Goal: Information Seeking & Learning: Understand process/instructions

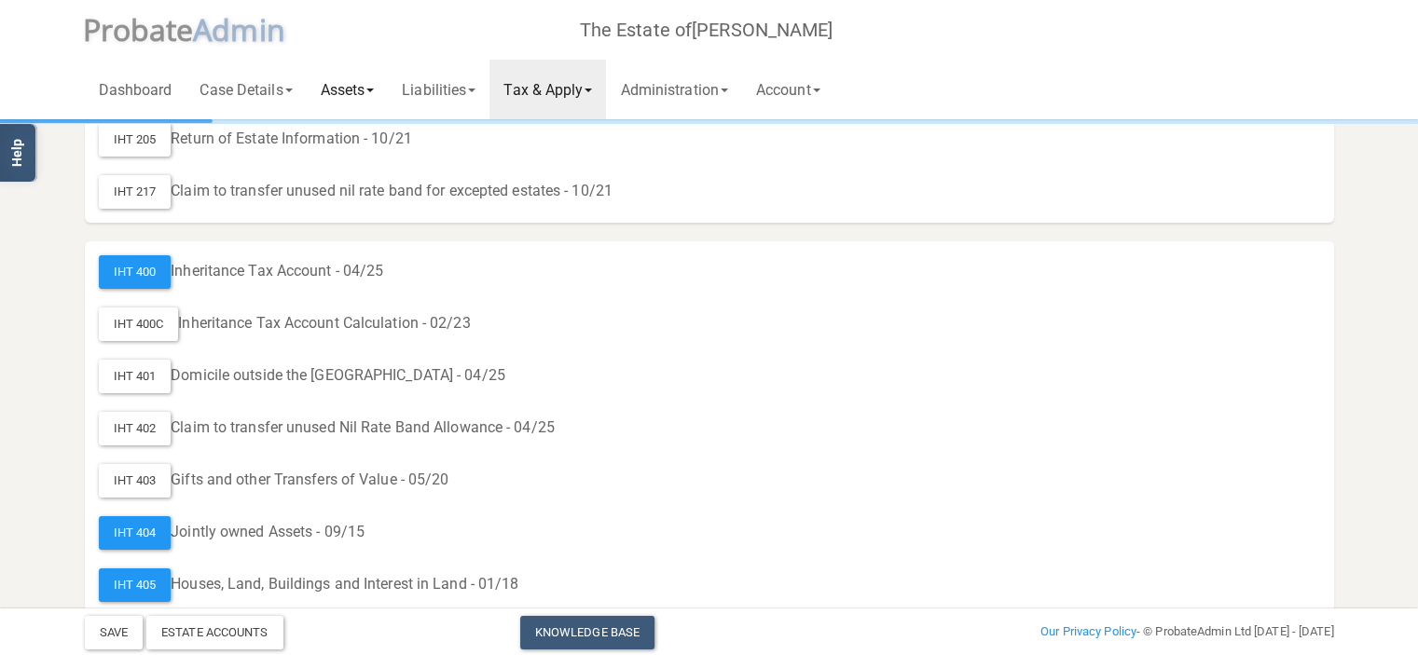
scroll to position [186, 0]
click at [343, 88] on link "Assets" at bounding box center [348, 90] width 82 height 60
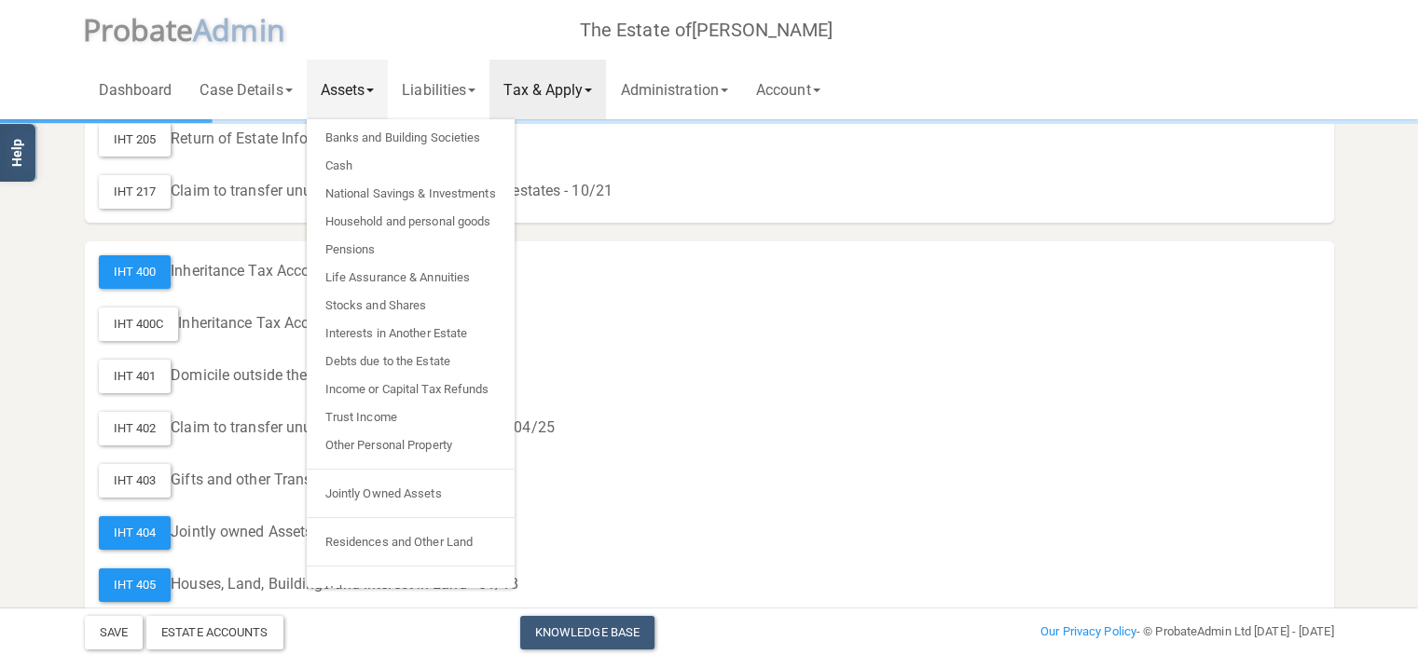
click at [554, 92] on link "Tax & Apply" at bounding box center [547, 90] width 117 height 60
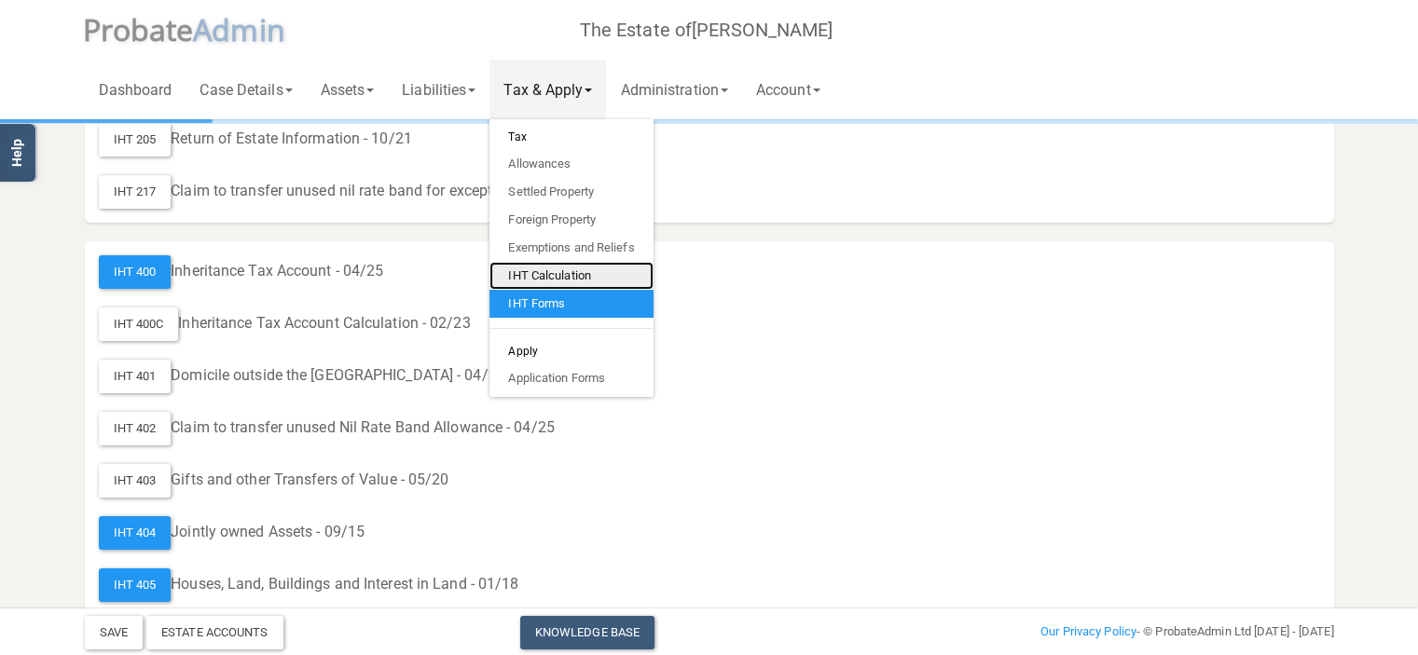
click at [563, 271] on link "IHT Calculation" at bounding box center [570, 276] width 163 height 28
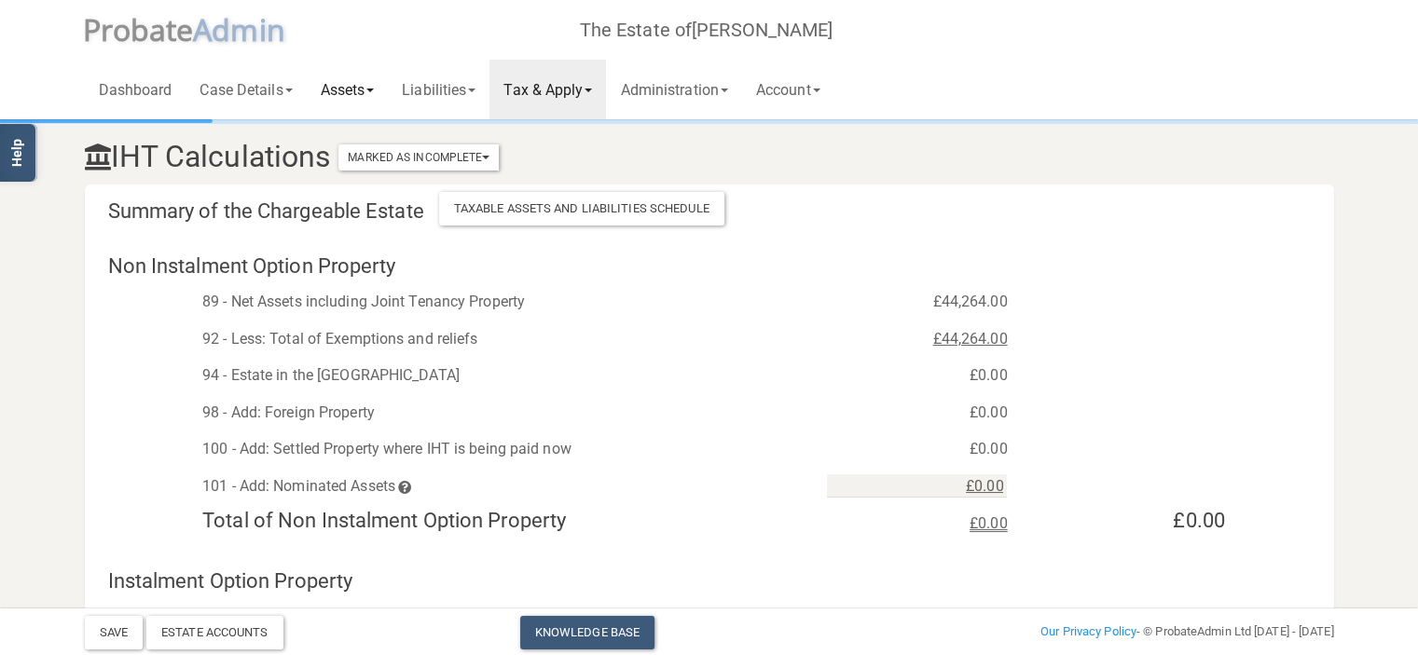
click at [369, 89] on link "Assets" at bounding box center [348, 90] width 82 height 60
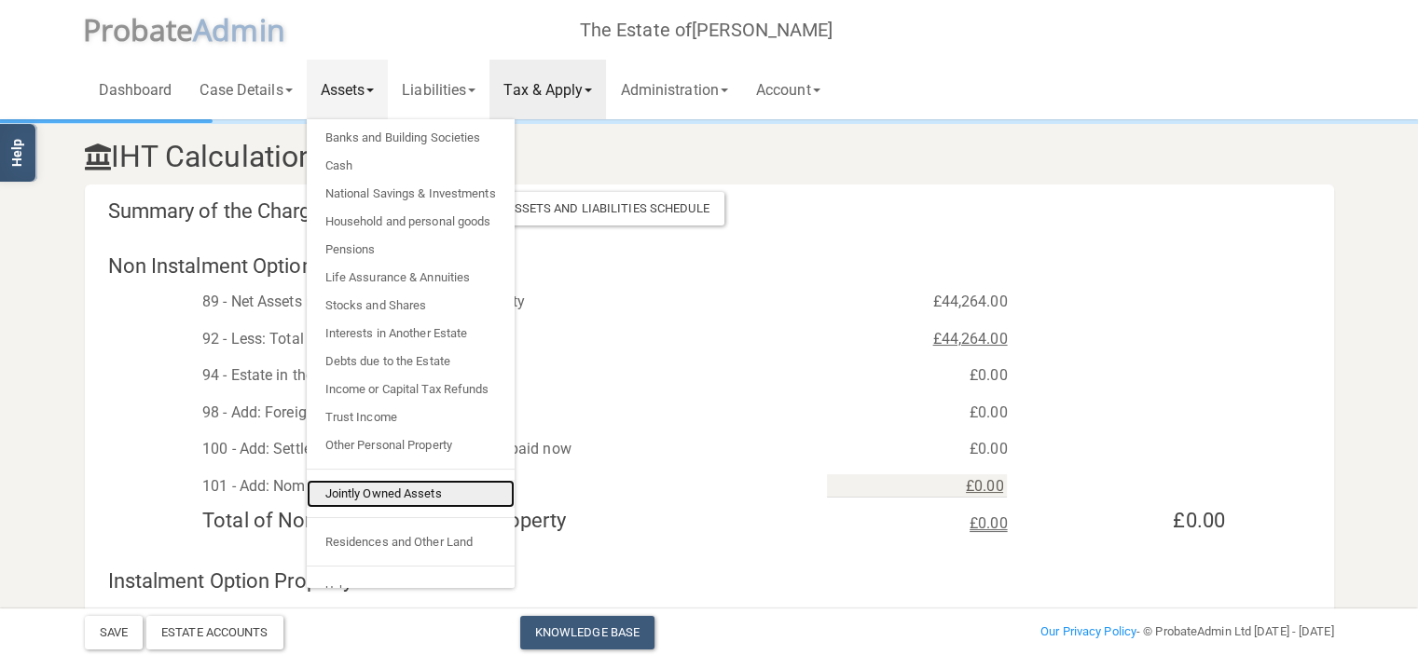
click at [380, 480] on link "Jointly Owned Assets" at bounding box center [411, 494] width 208 height 28
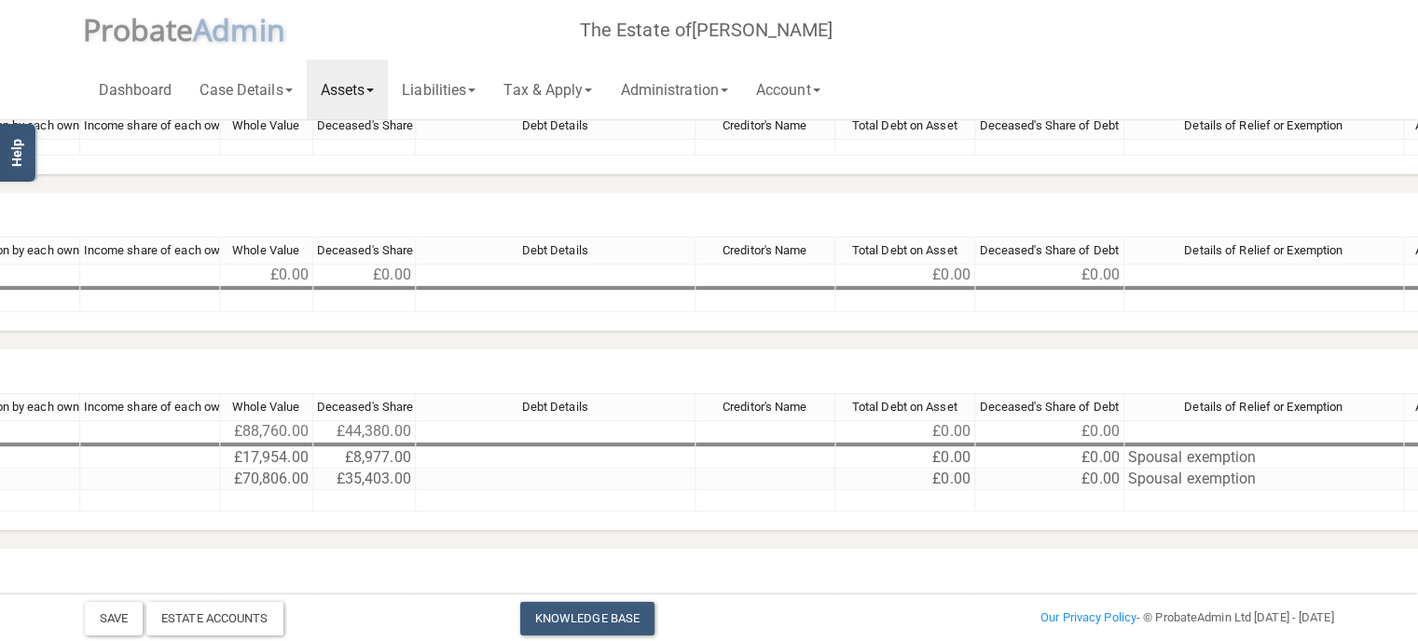
scroll to position [316, 1240]
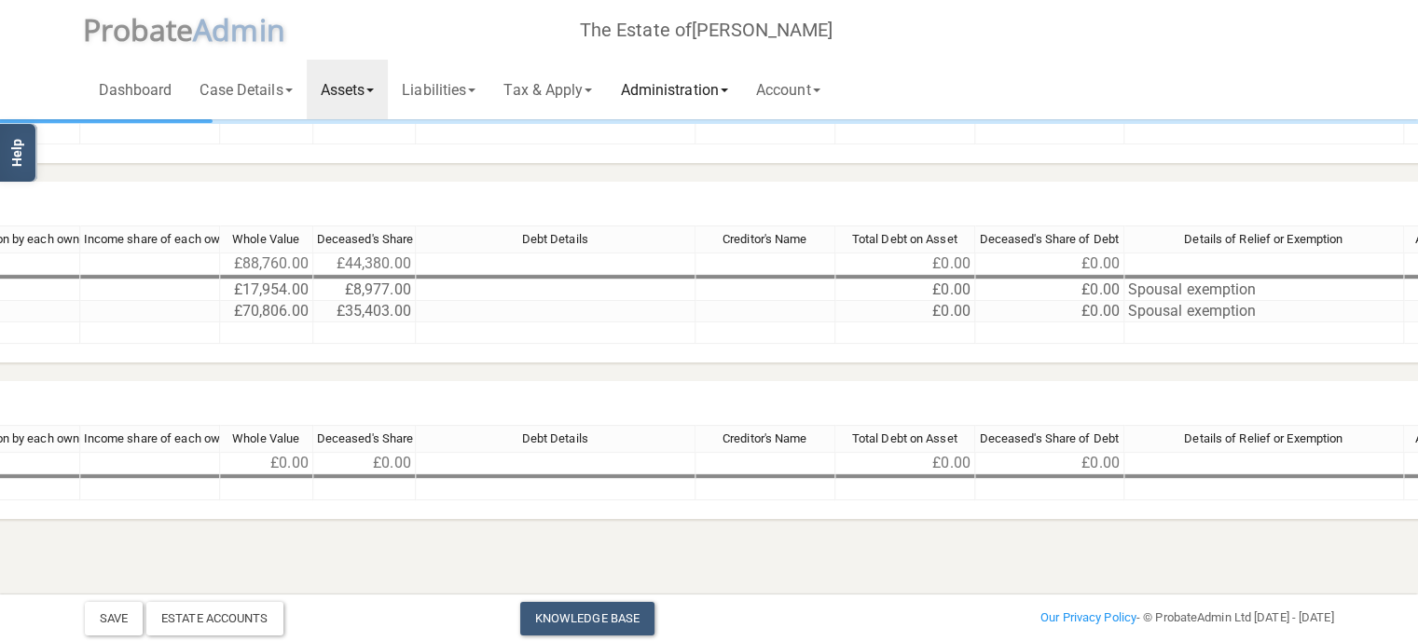
click at [671, 86] on link "Administration" at bounding box center [673, 90] width 135 height 60
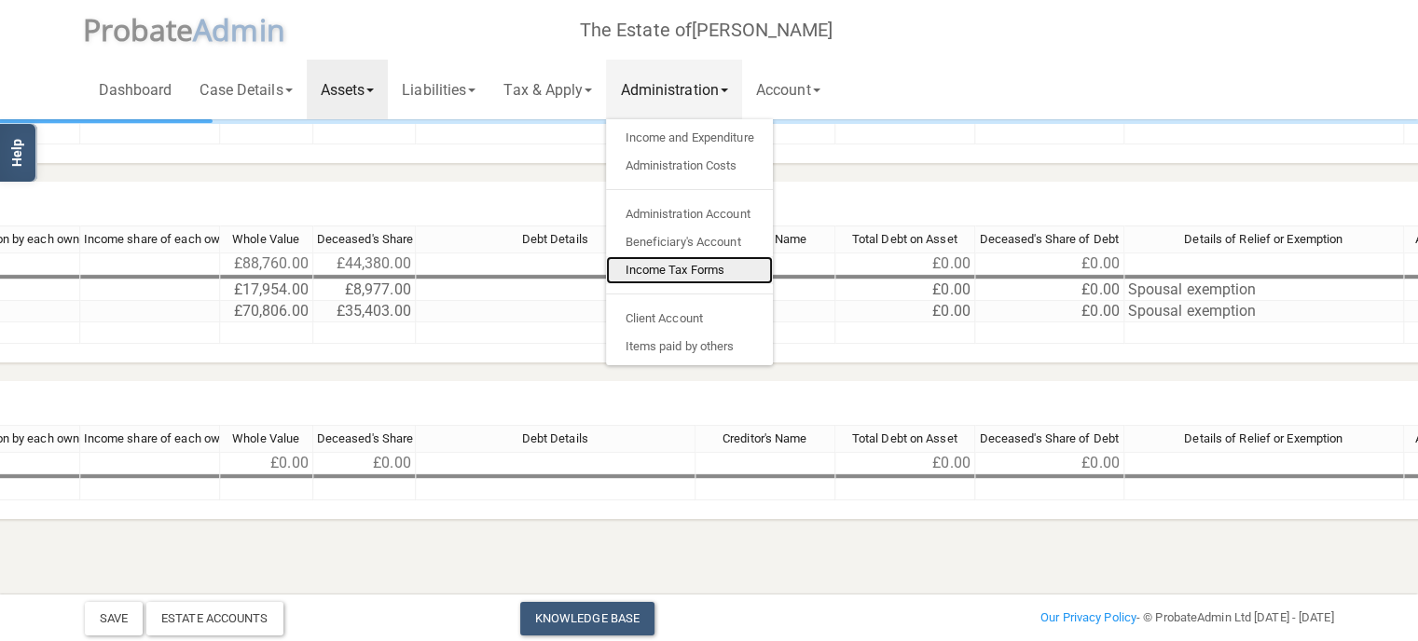
click at [709, 273] on link "Income Tax Forms" at bounding box center [689, 270] width 166 height 28
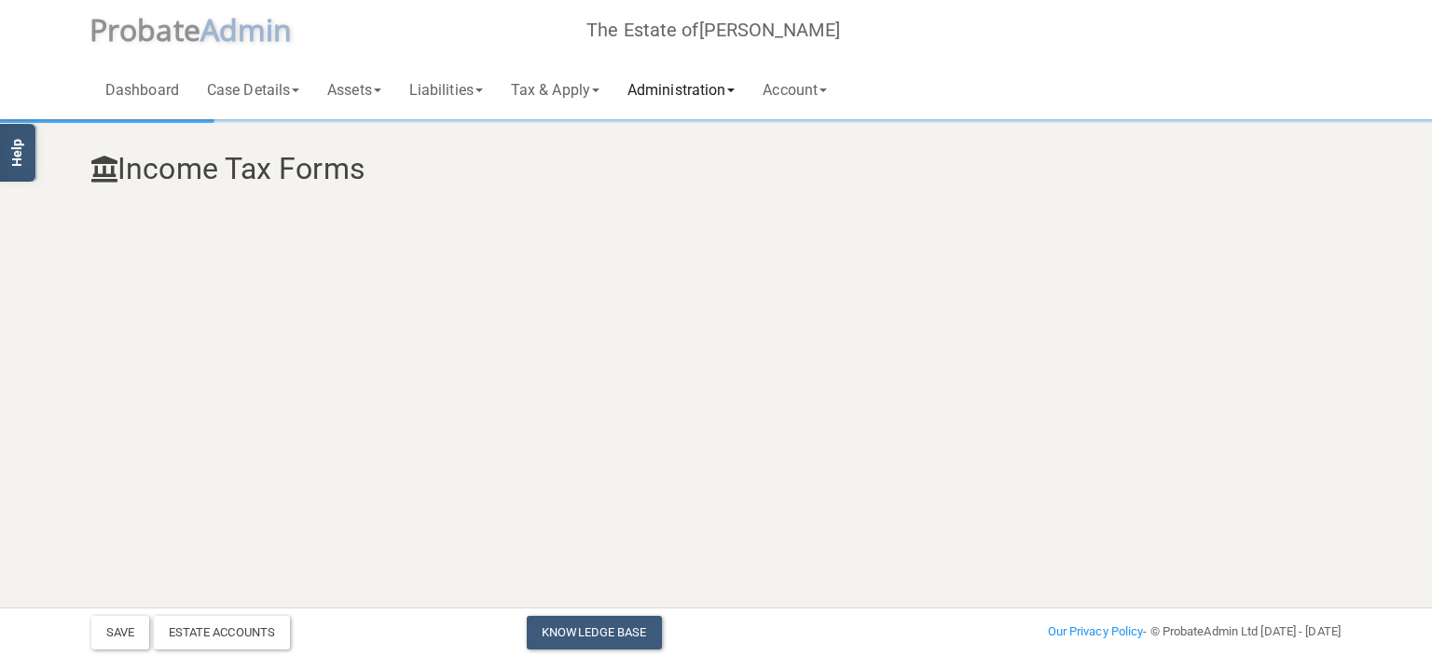
click at [686, 89] on link "Administration" at bounding box center [680, 90] width 135 height 60
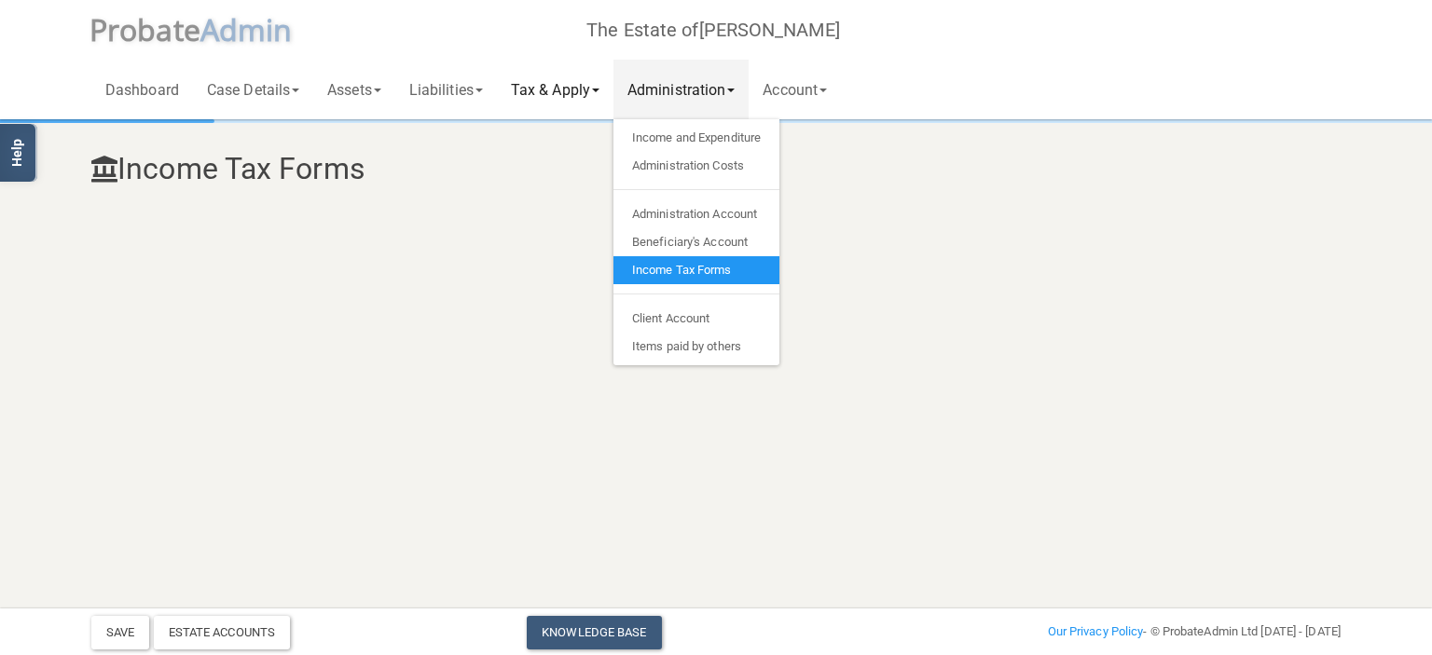
click at [589, 77] on link "Tax & Apply" at bounding box center [555, 90] width 117 height 60
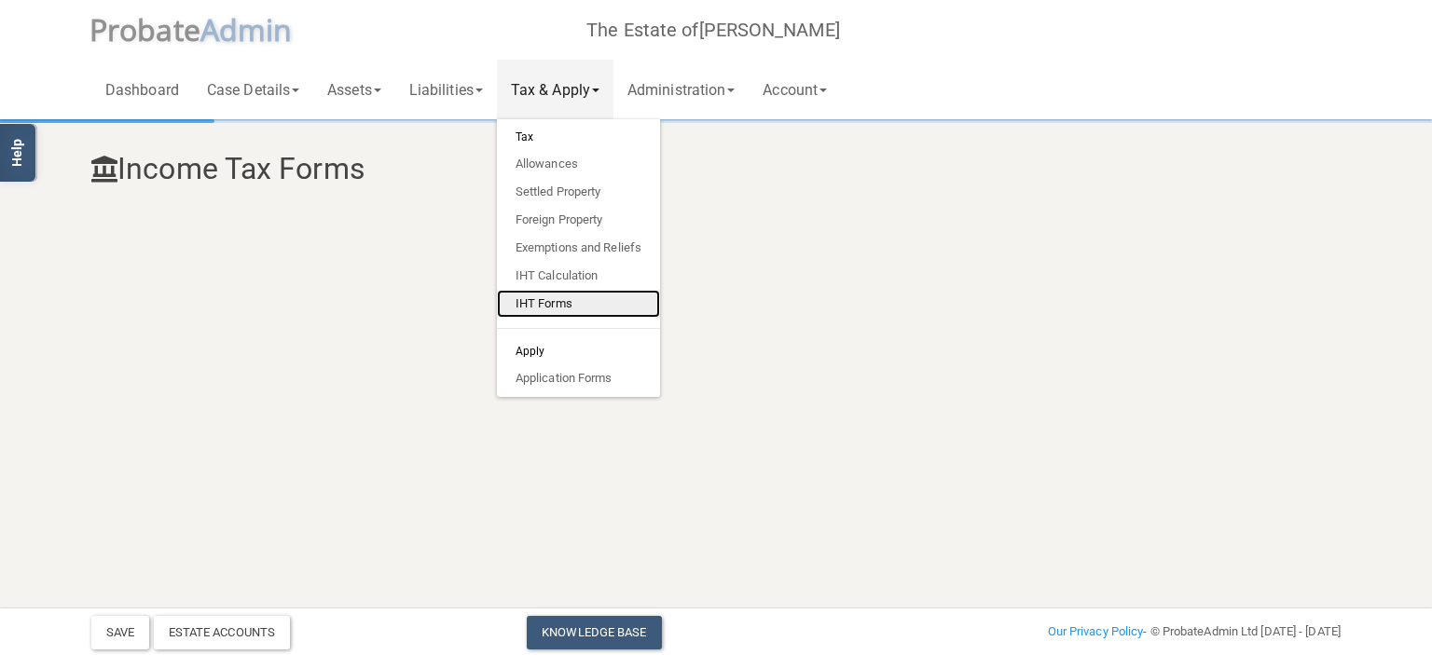
click at [573, 300] on link "IHT Forms" at bounding box center [578, 304] width 163 height 28
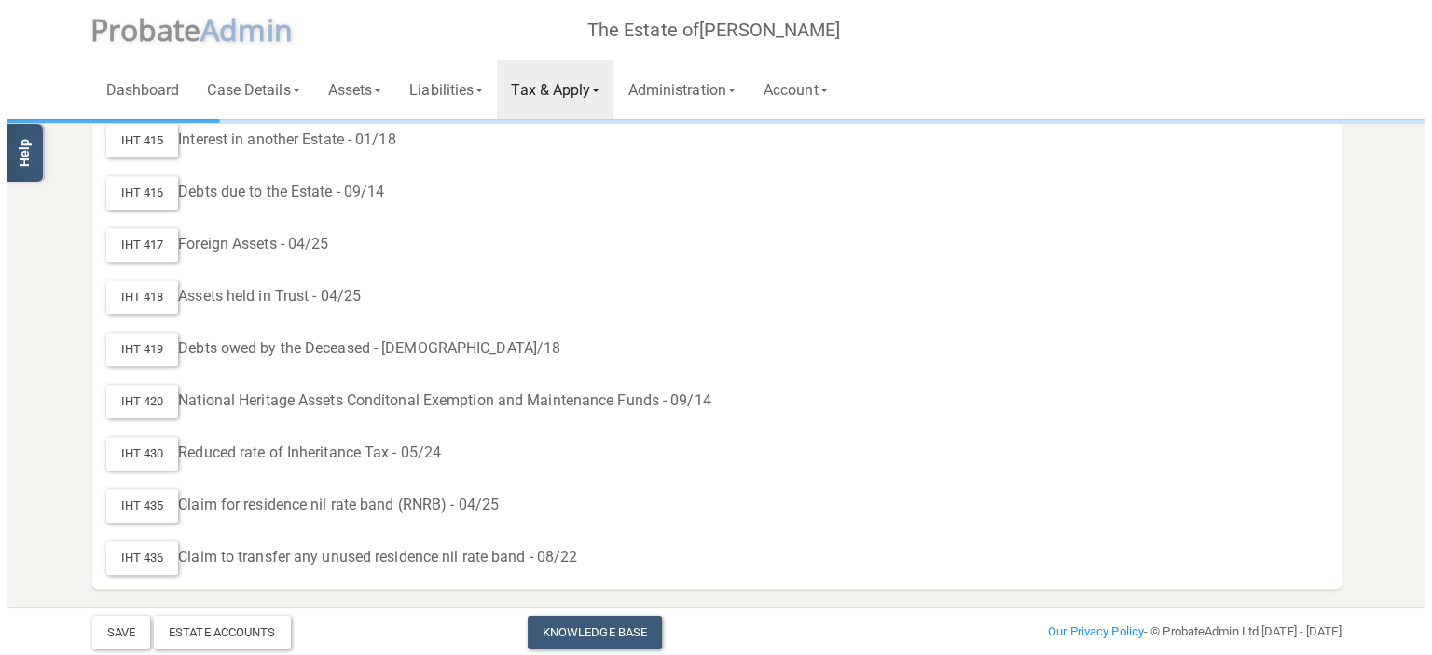
scroll to position [1227, 0]
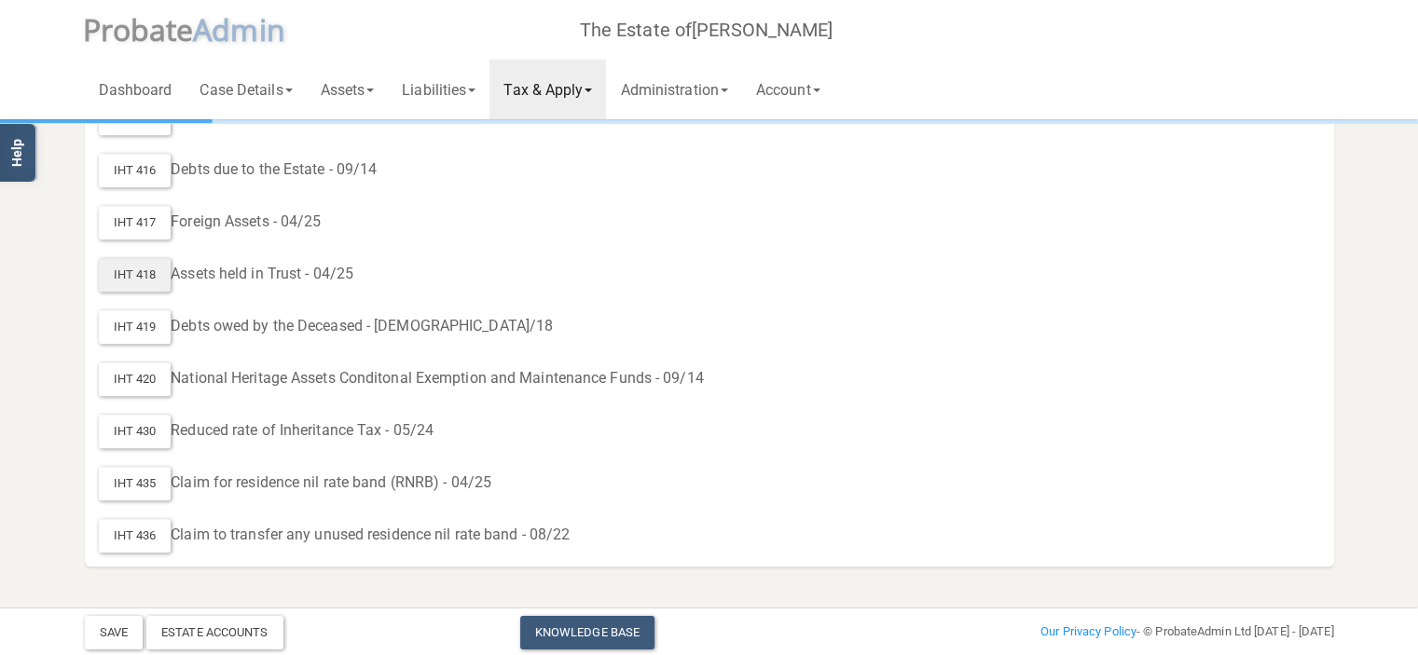
click at [135, 273] on div "IHT 418" at bounding box center [135, 275] width 73 height 34
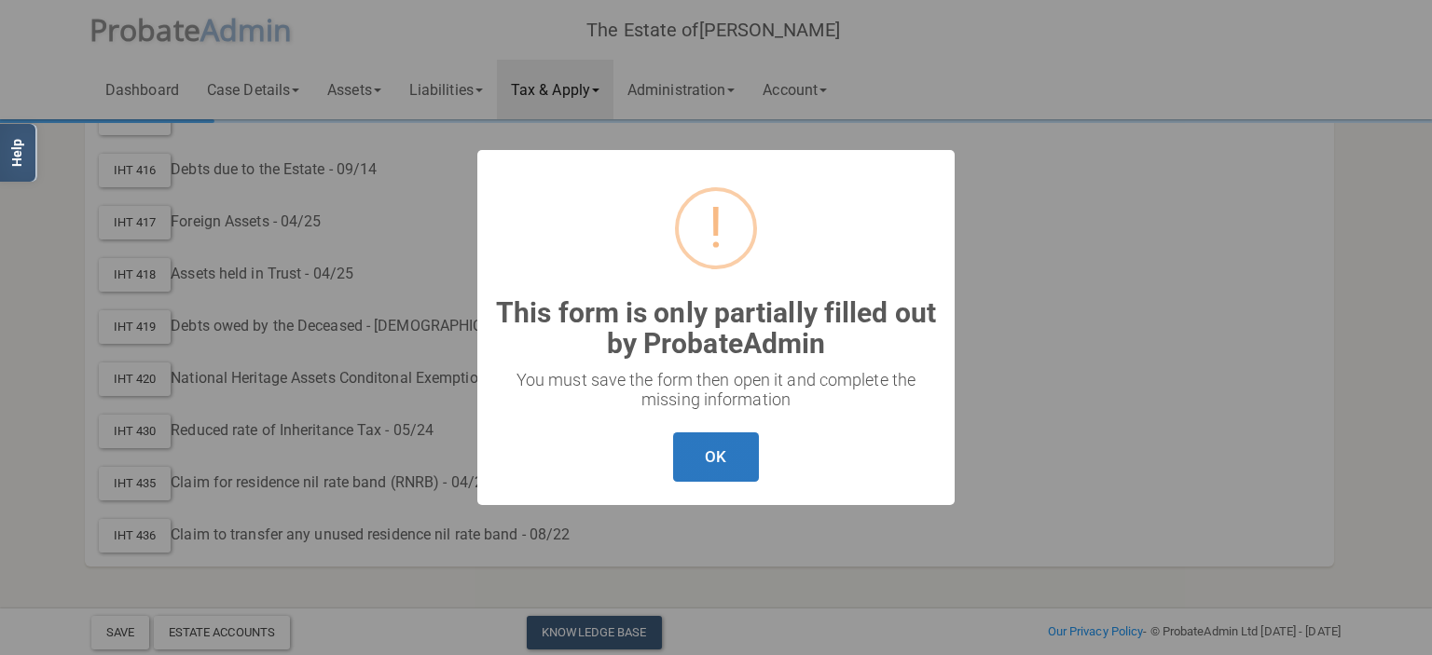
click at [710, 449] on button "OK" at bounding box center [715, 457] width 85 height 49
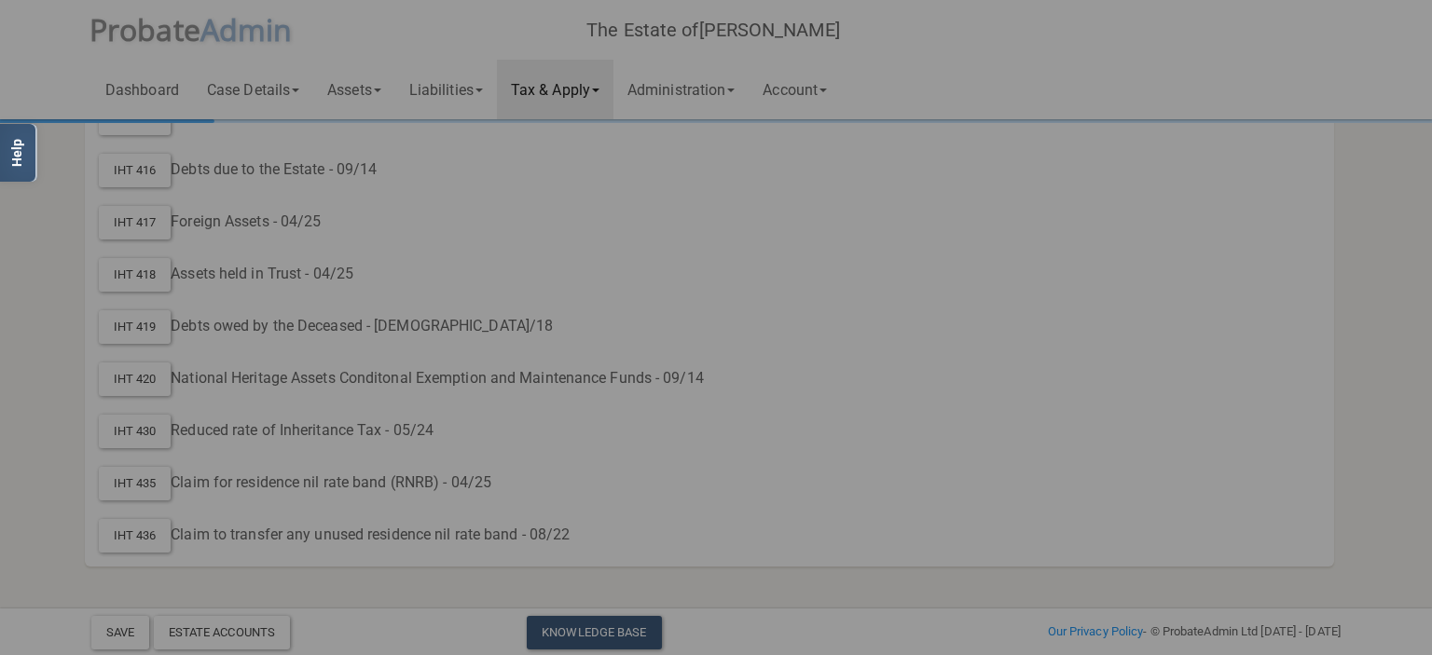
click at [813, 417] on div "? ! i This form is only partially filled out by ProbateAdmin × You must save th…" at bounding box center [716, 328] width 239 height 178
